Goal: Task Accomplishment & Management: Manage account settings

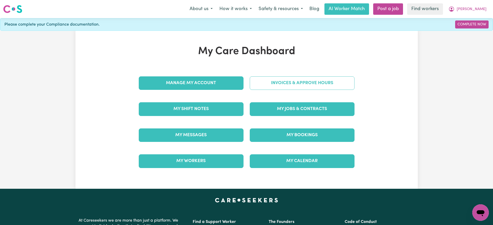
click at [269, 82] on link "Invoices & Approve Hours" at bounding box center [302, 82] width 105 height 13
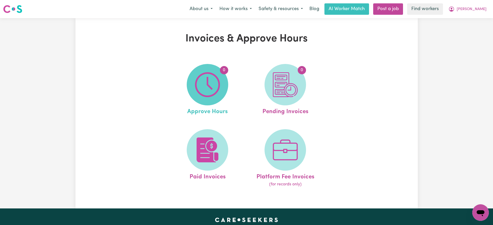
click at [224, 82] on span "0" at bounding box center [207, 84] width 41 height 41
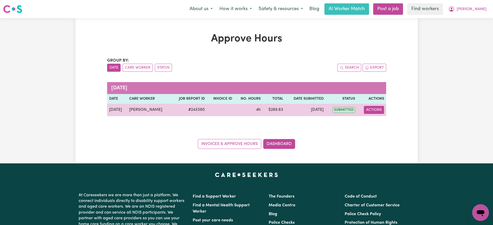
click at [374, 107] on button "Actions" at bounding box center [374, 110] width 20 height 8
click at [388, 122] on link "View Job Report" at bounding box center [386, 122] width 44 height 10
select select "pm"
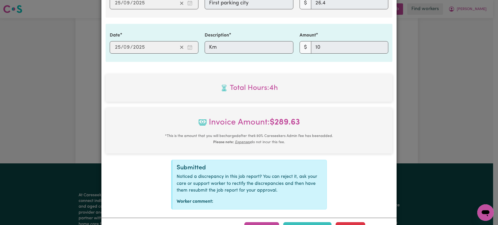
scroll to position [335, 0]
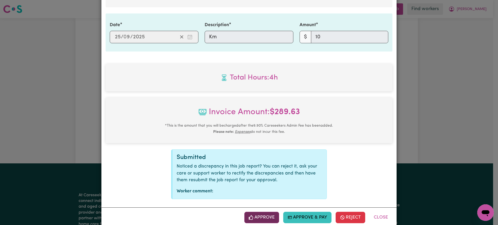
click at [267, 220] on button "Approve" at bounding box center [261, 217] width 35 height 11
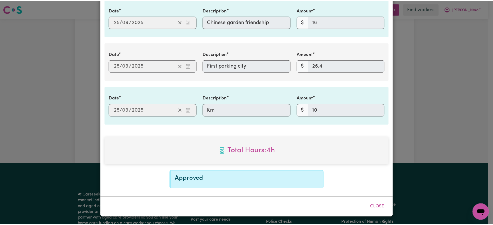
scroll to position [262, 0]
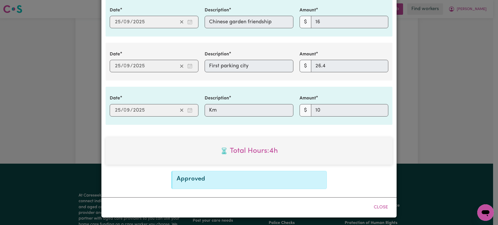
drag, startPoint x: 466, startPoint y: 33, endPoint x: 466, endPoint y: 28, distance: 4.9
click at [466, 34] on div "Job Report # 243380 - [PERSON_NAME] Summary Job report # 243380 Client name: [P…" at bounding box center [249, 112] width 498 height 225
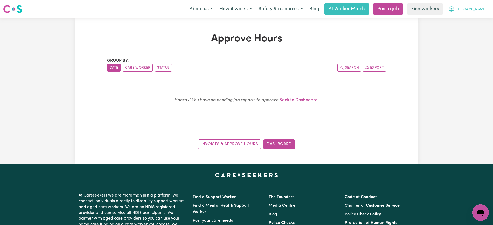
click at [454, 7] on icon "My Account" at bounding box center [451, 9] width 6 height 6
click at [463, 30] on link "Logout" at bounding box center [468, 30] width 41 height 10
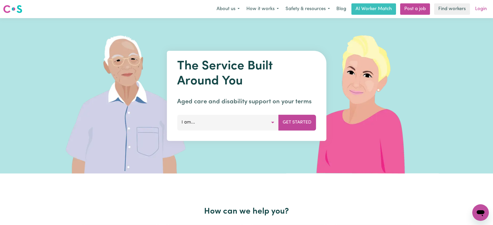
click at [480, 11] on link "Login" at bounding box center [481, 8] width 18 height 11
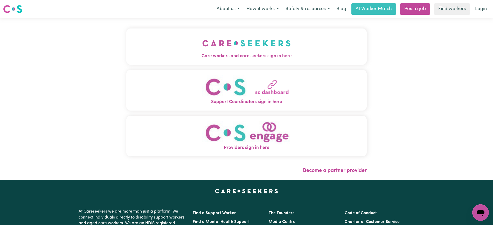
click at [229, 45] on img "Care workers and care seekers sign in here" at bounding box center [246, 43] width 88 height 19
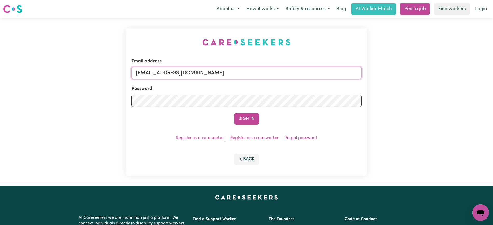
drag, startPoint x: 167, startPoint y: 73, endPoint x: 334, endPoint y: 73, distance: 166.6
click at [334, 73] on input "[EMAIL_ADDRESS][DOMAIN_NAME]" at bounding box center [246, 73] width 230 height 12
paste input "MaryDeJoodtHCK"
type input "[EMAIL_ADDRESS][DOMAIN_NAME]"
click at [253, 48] on div "Email address [EMAIL_ADDRESS][DOMAIN_NAME] Password Sign In Register as a care …" at bounding box center [246, 102] width 240 height 147
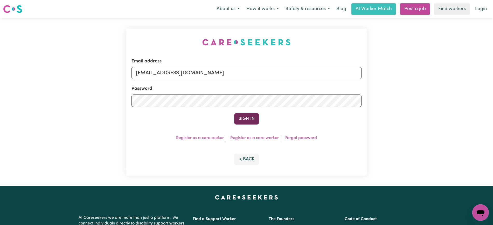
click at [241, 117] on button "Sign In" at bounding box center [246, 118] width 25 height 11
